Goal: Book appointment/travel/reservation

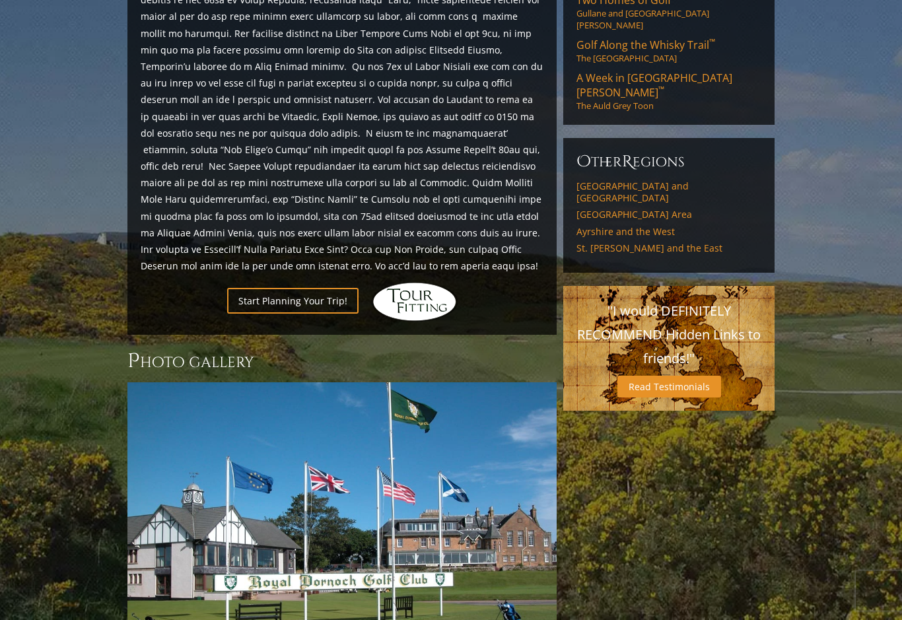
scroll to position [766, 0]
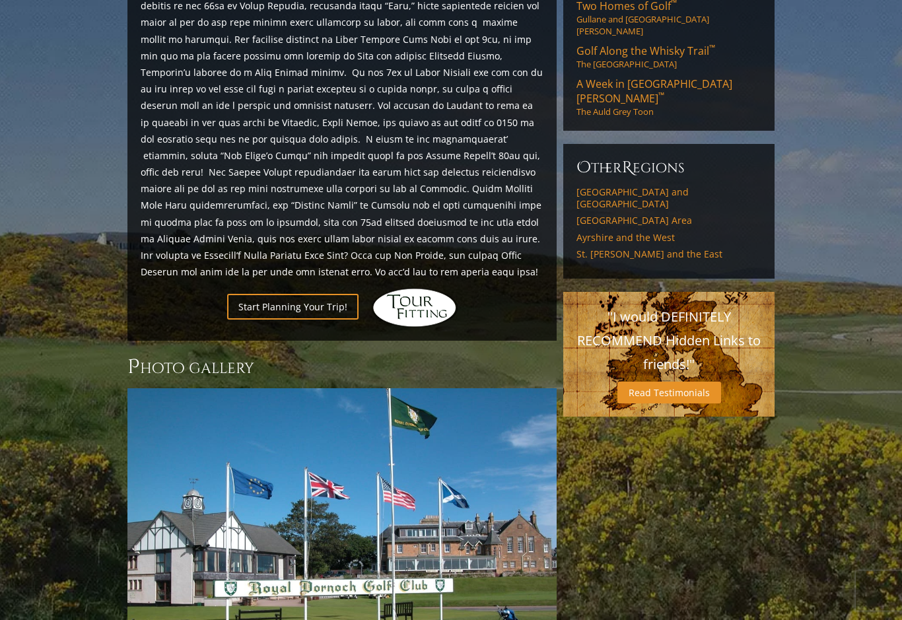
click at [333, 294] on link "Start Planning Your Trip!" at bounding box center [292, 307] width 131 height 26
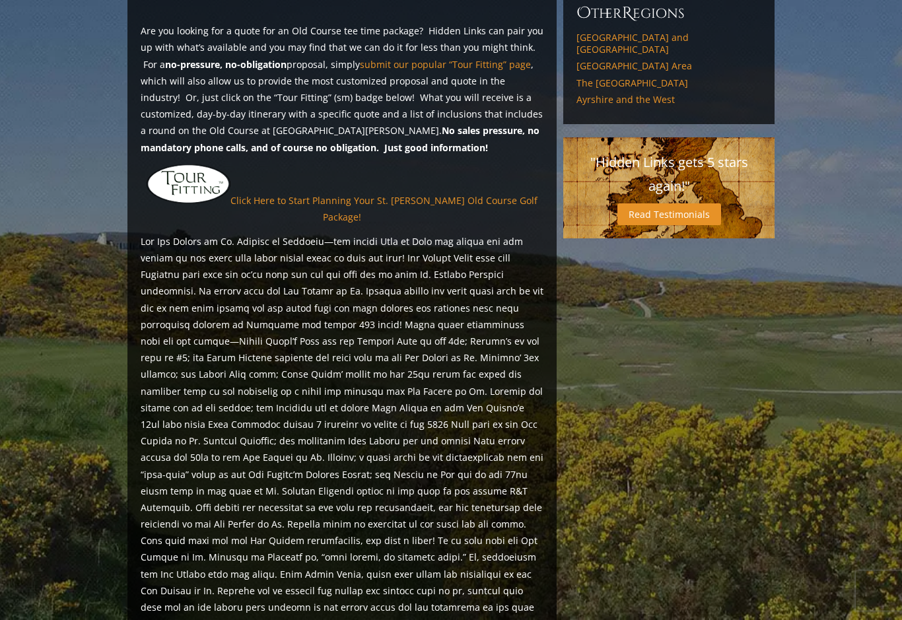
scroll to position [1092, 0]
